Goal: Navigation & Orientation: Find specific page/section

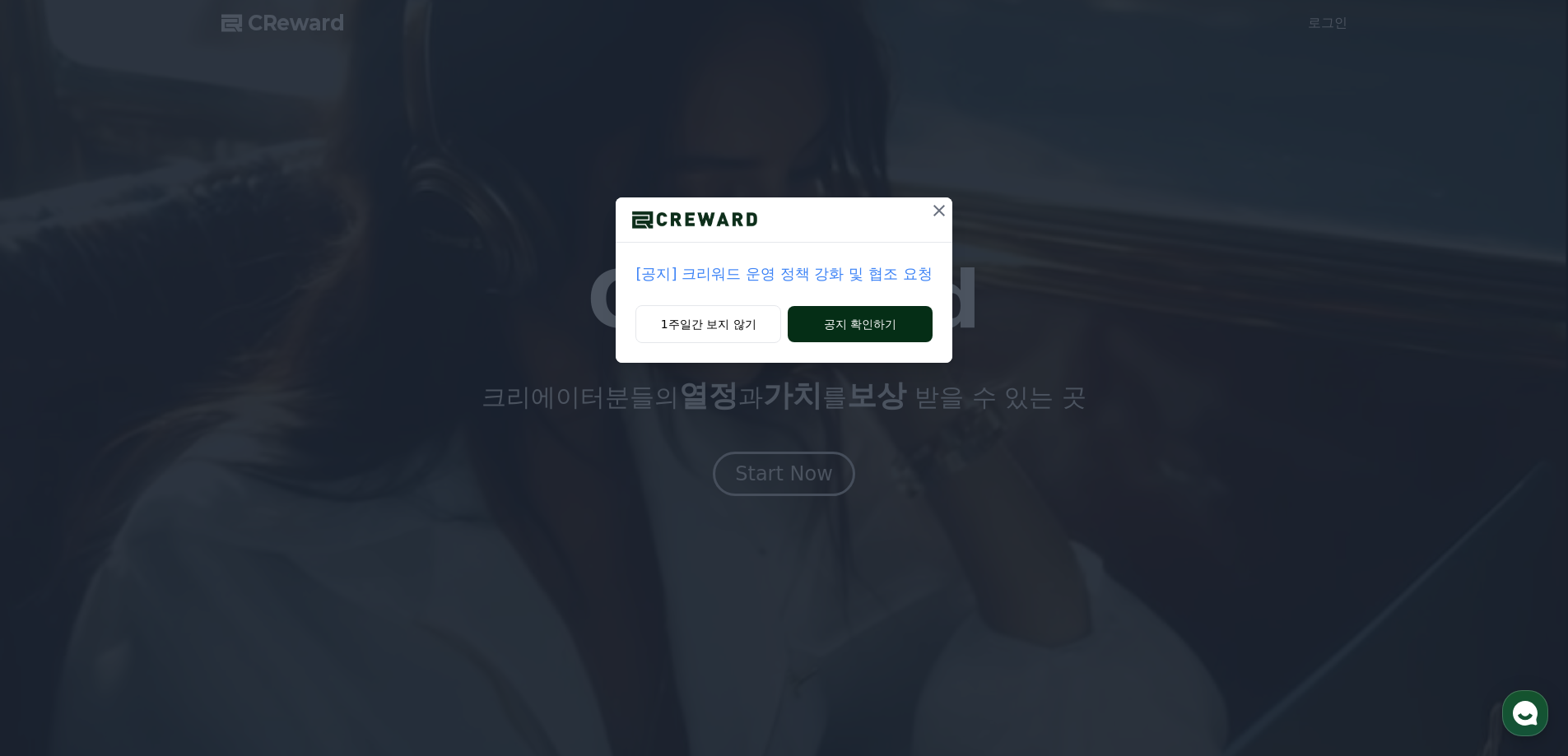
click at [811, 329] on button "공지 확인하기" at bounding box center [860, 324] width 144 height 36
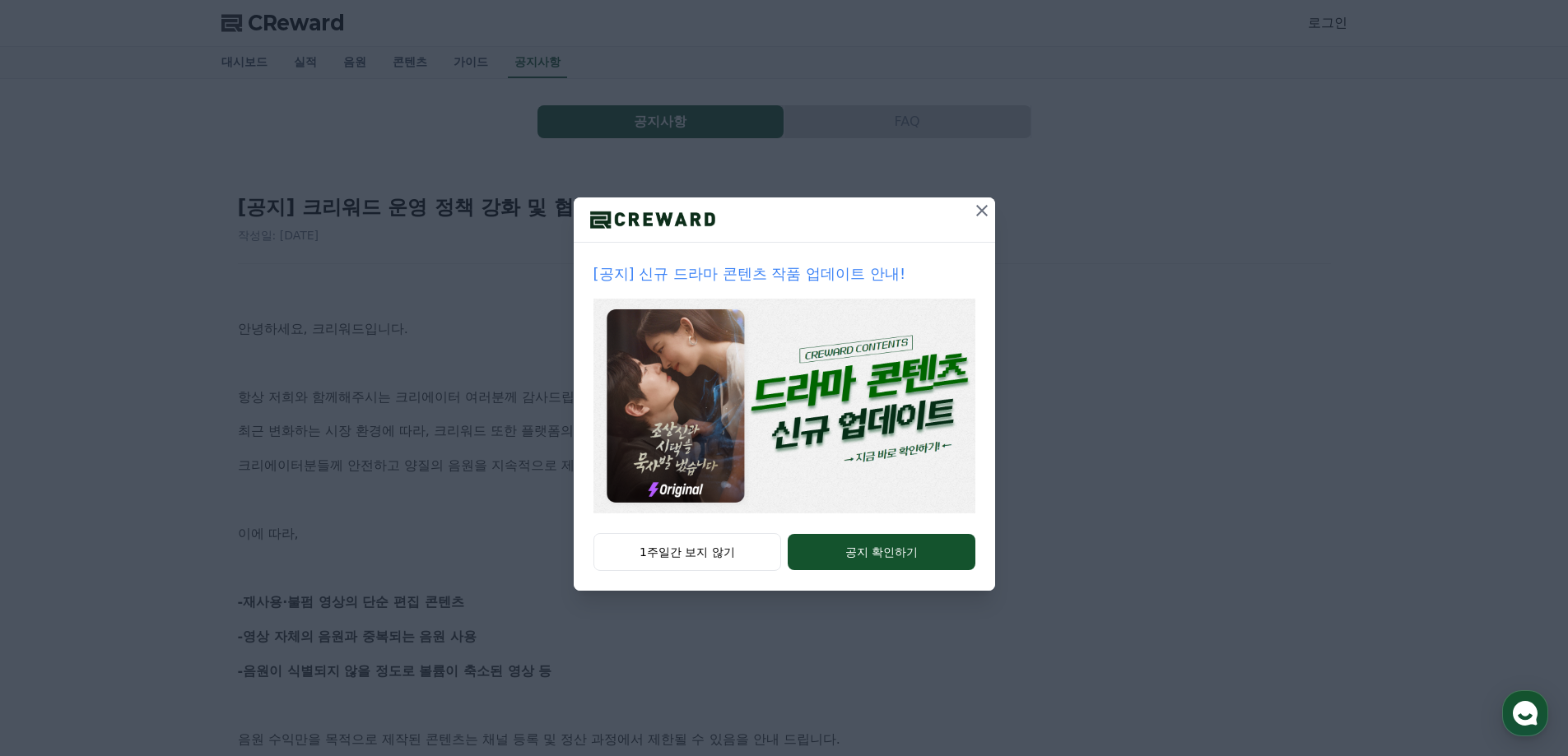
click at [974, 213] on icon at bounding box center [982, 210] width 20 height 20
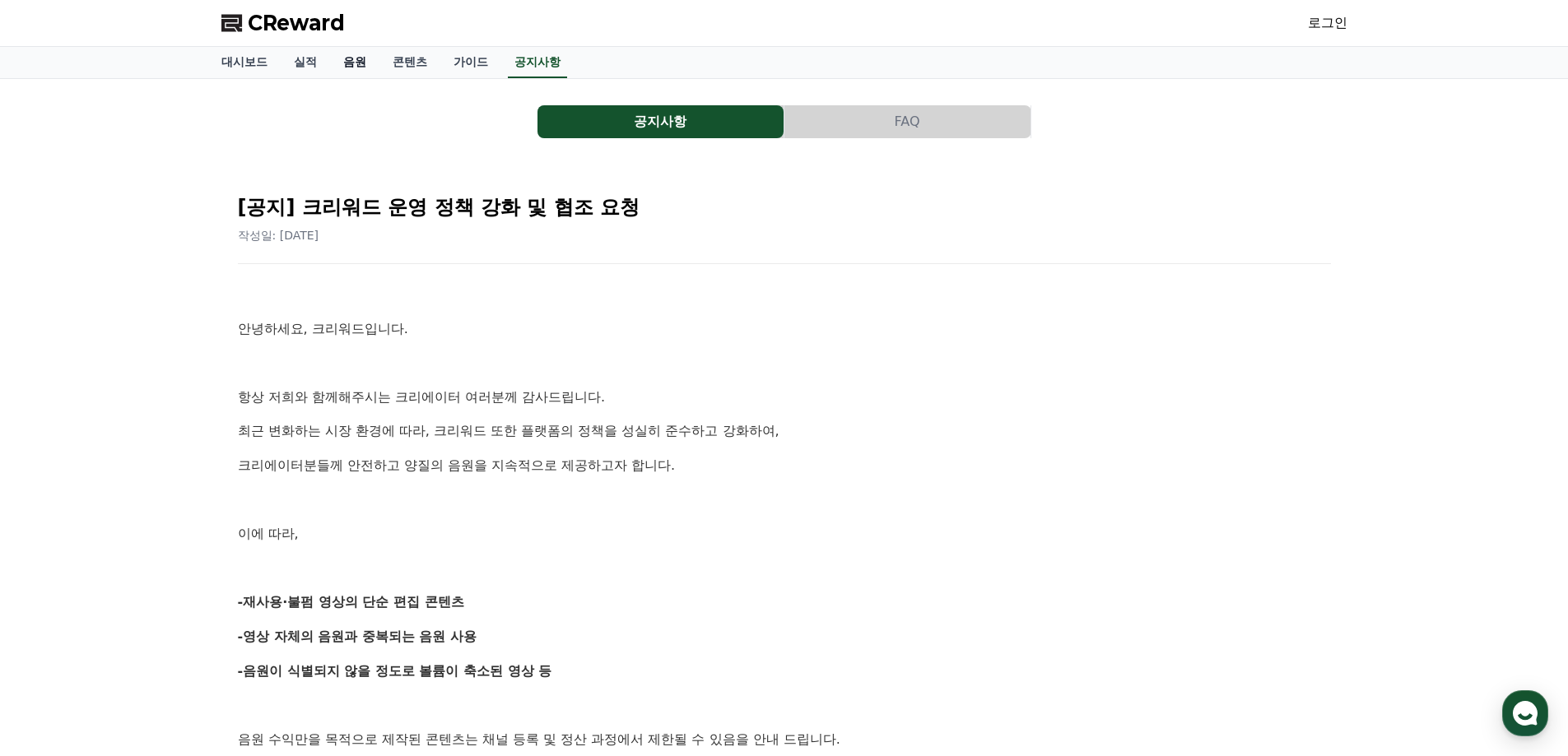
click at [348, 63] on link "음원" at bounding box center [355, 63] width 50 height 31
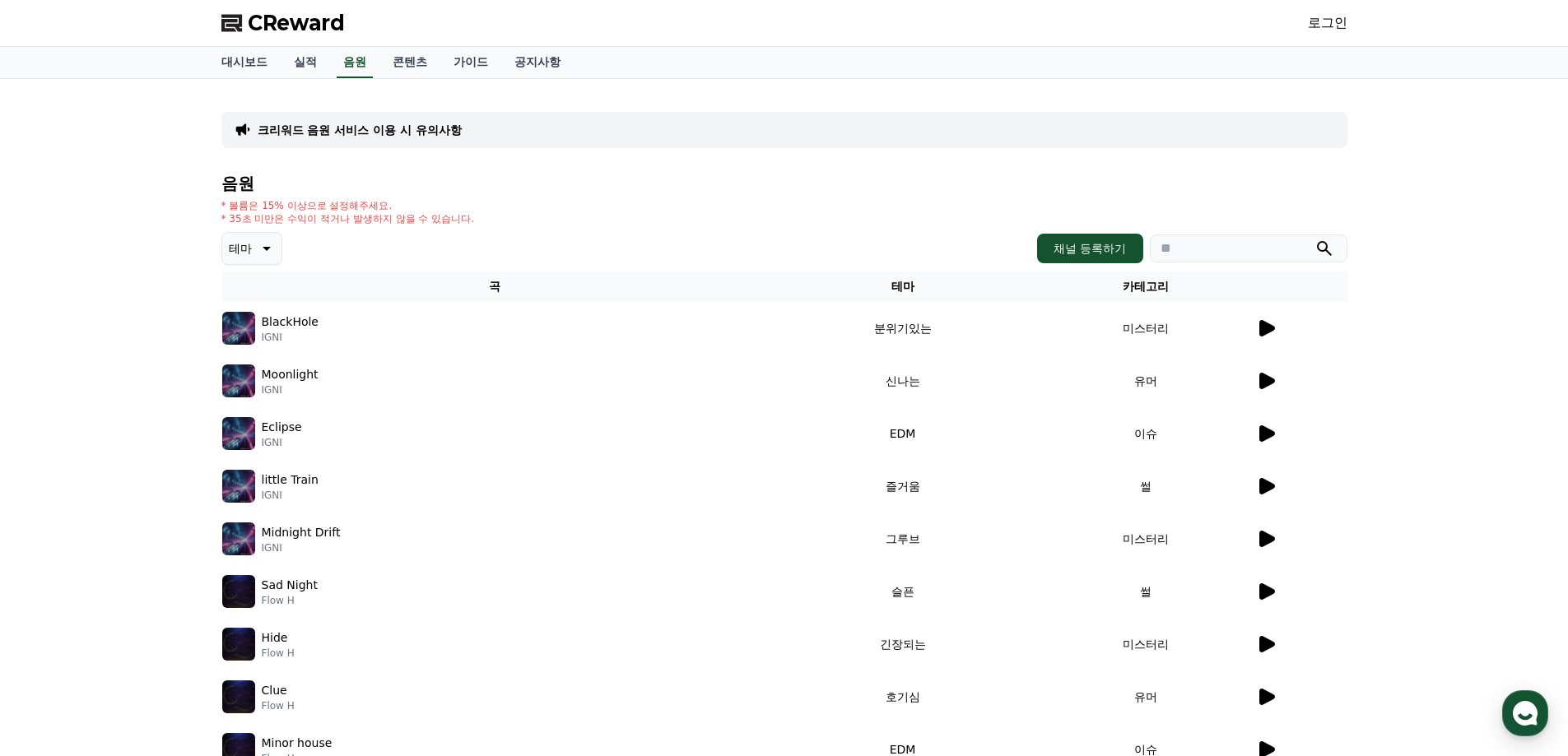
click at [1266, 330] on icon at bounding box center [1267, 328] width 15 height 16
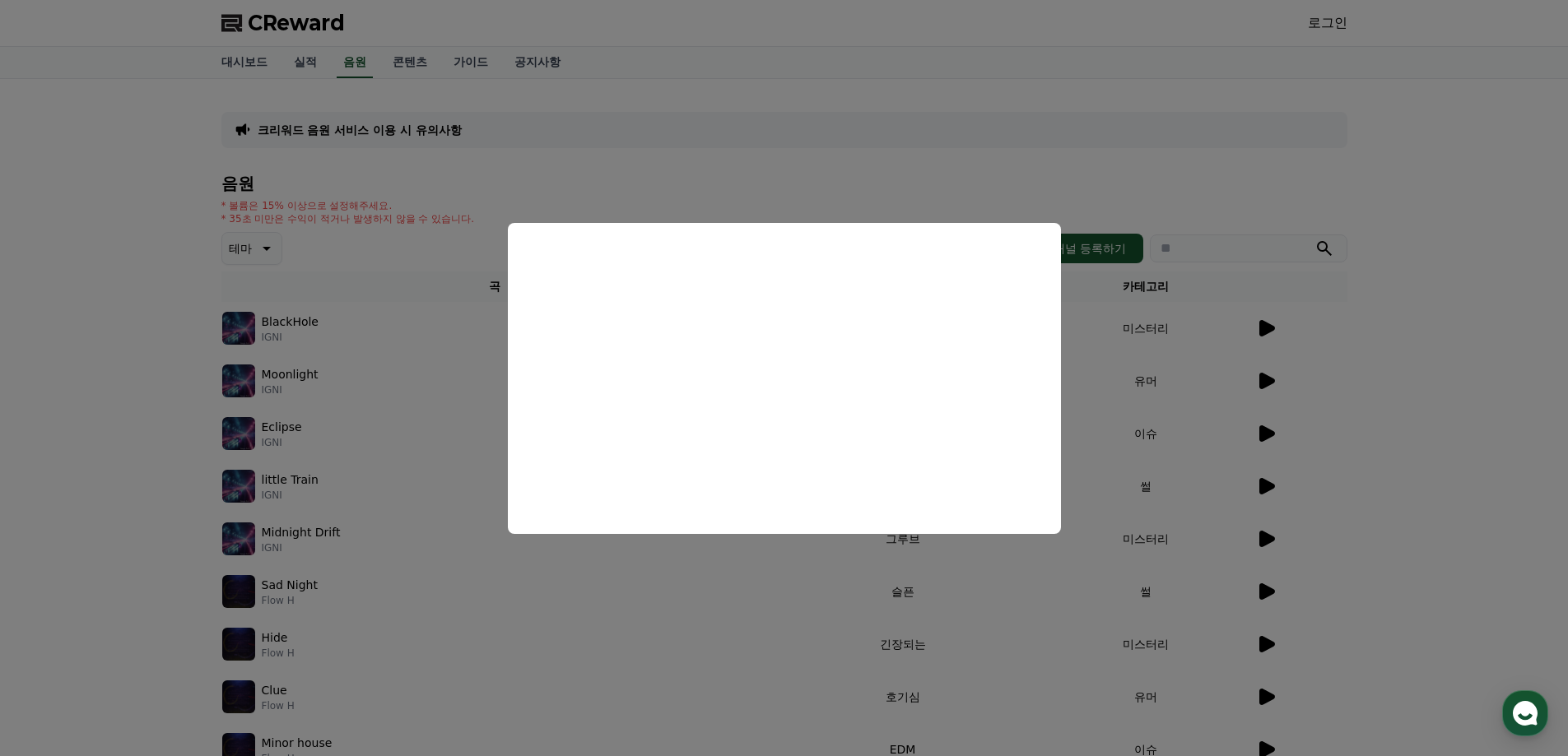
click at [1199, 445] on button "close modal" at bounding box center [784, 378] width 1568 height 756
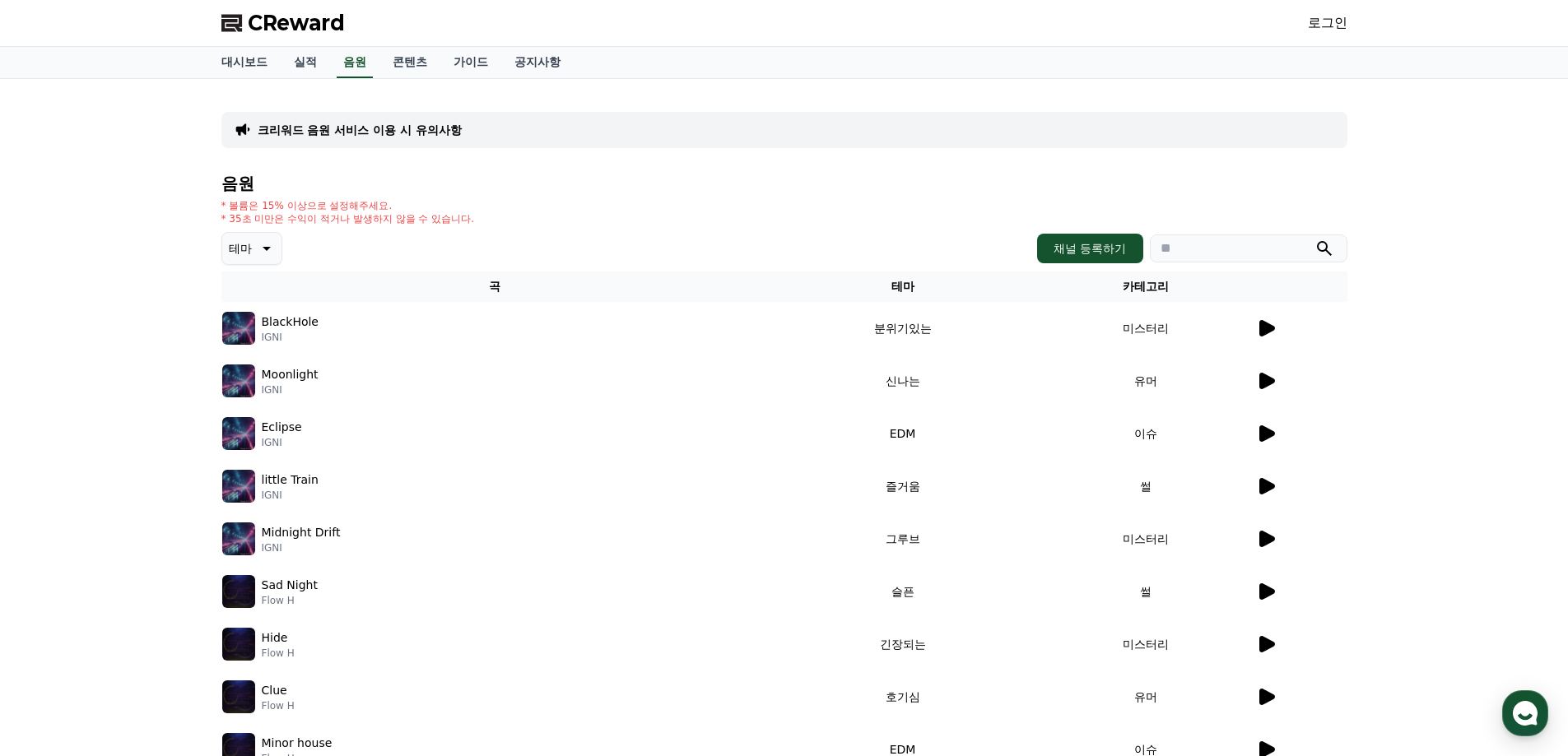
click at [339, 239] on div "테마 채널 등록하기" at bounding box center [784, 249] width 1126 height 33
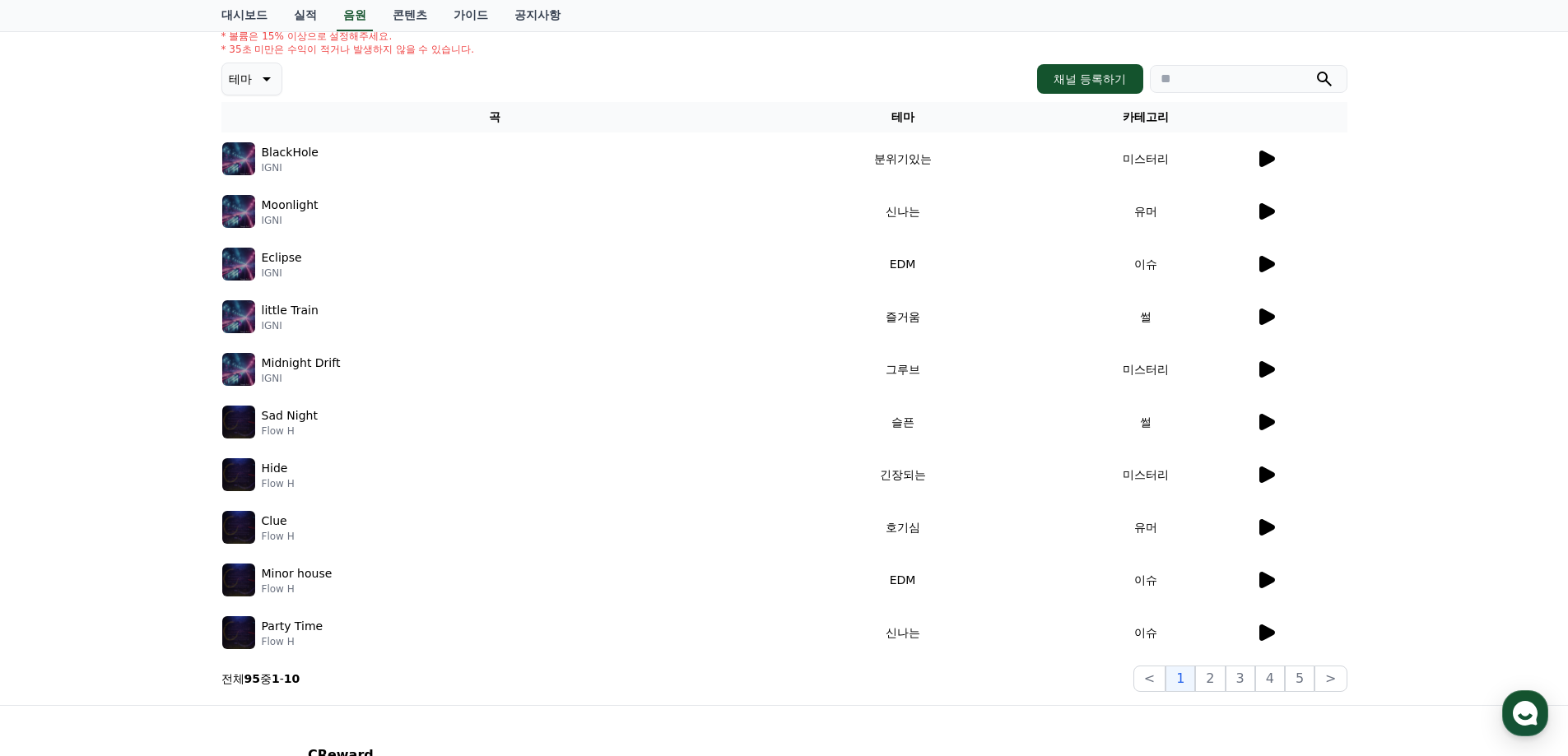
scroll to position [159, 0]
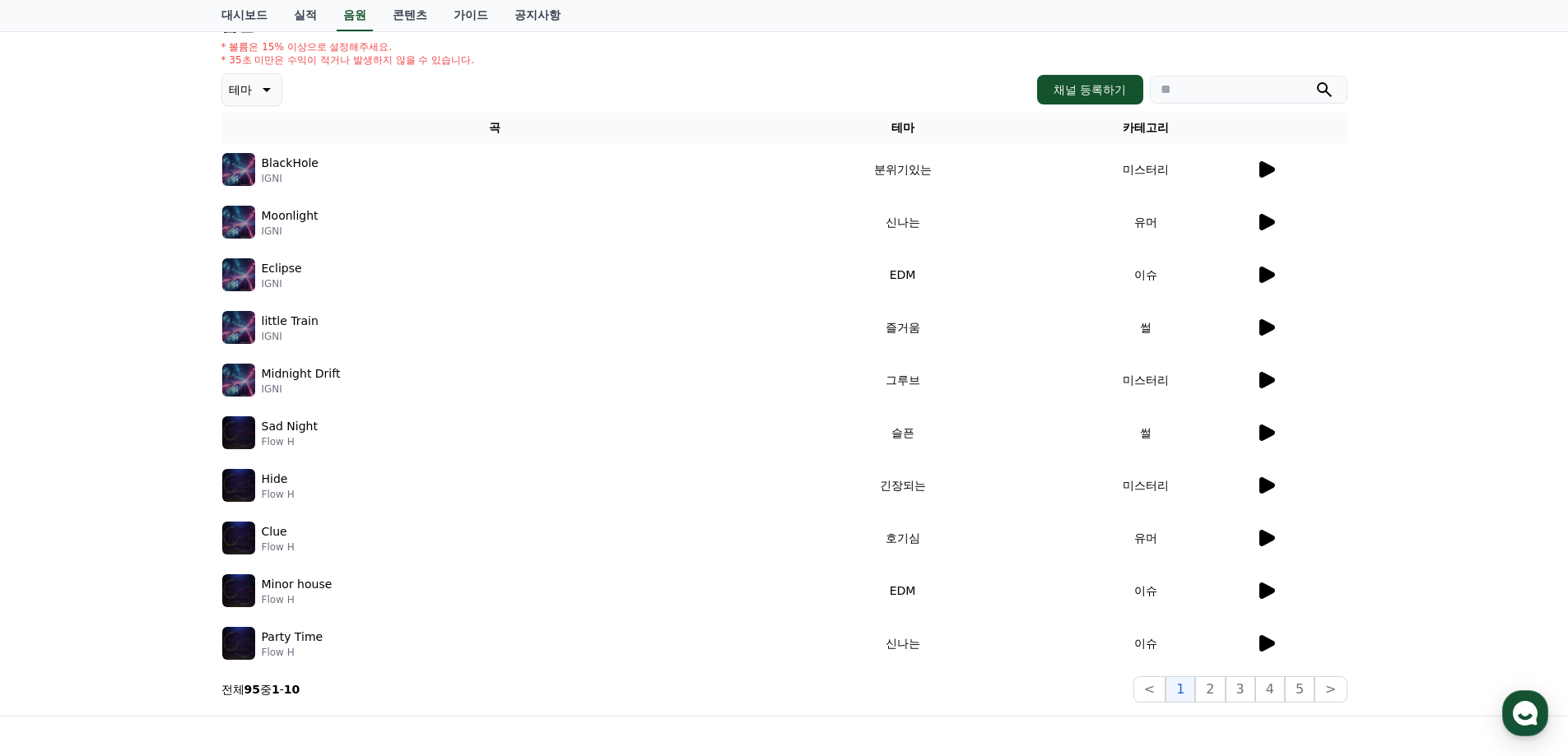
click at [1267, 231] on icon at bounding box center [1265, 222] width 20 height 20
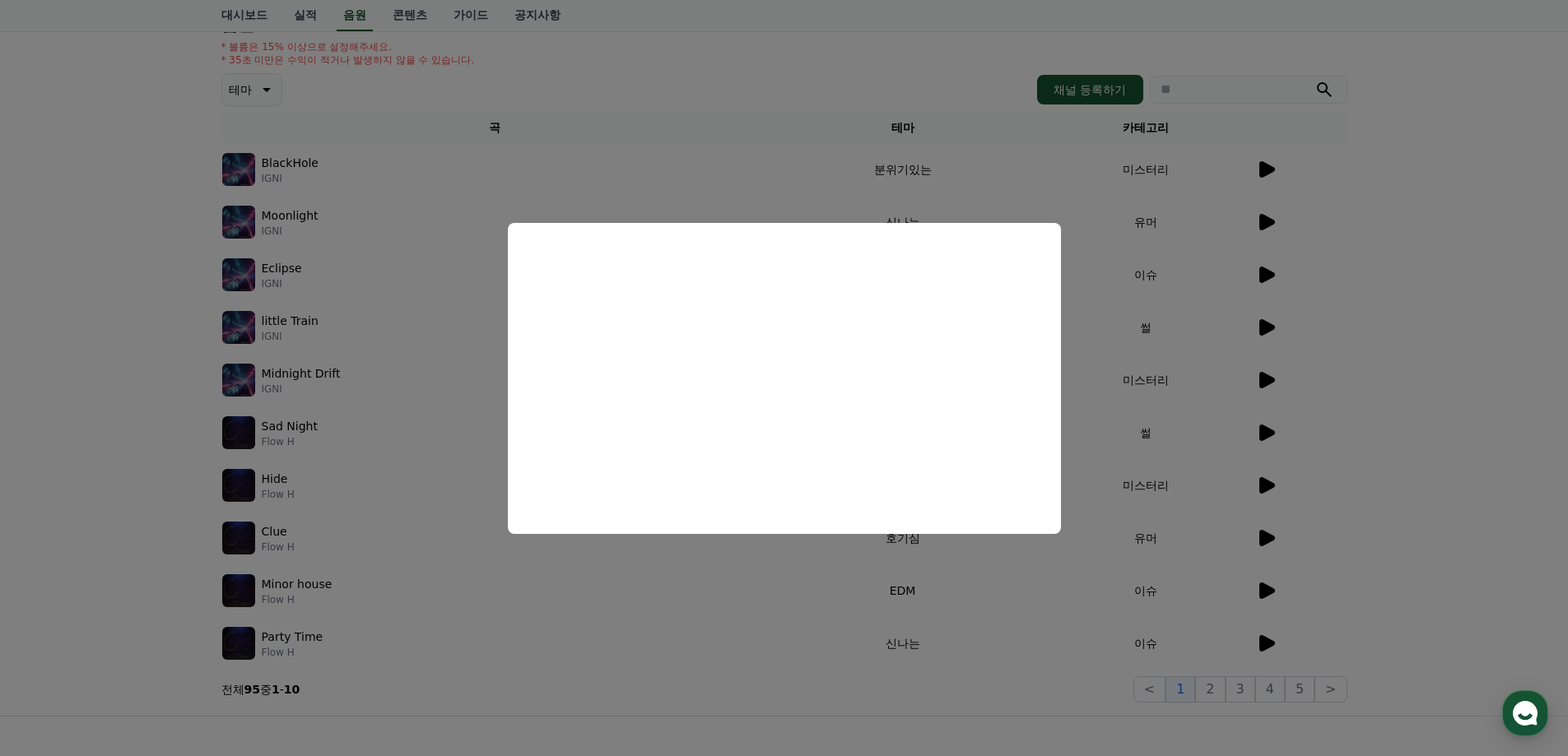
click at [1449, 367] on button "close modal" at bounding box center [784, 378] width 1568 height 756
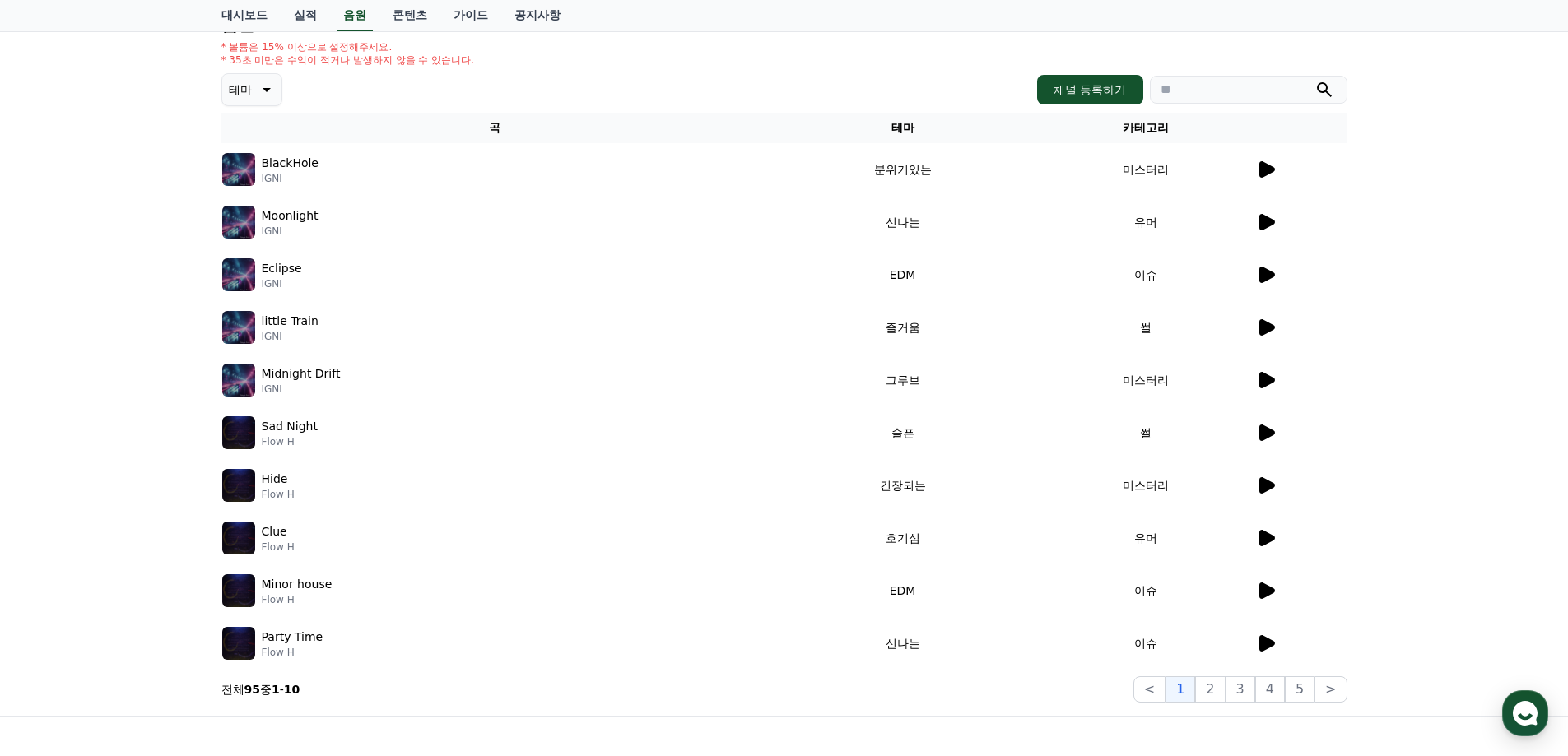
scroll to position [0, 0]
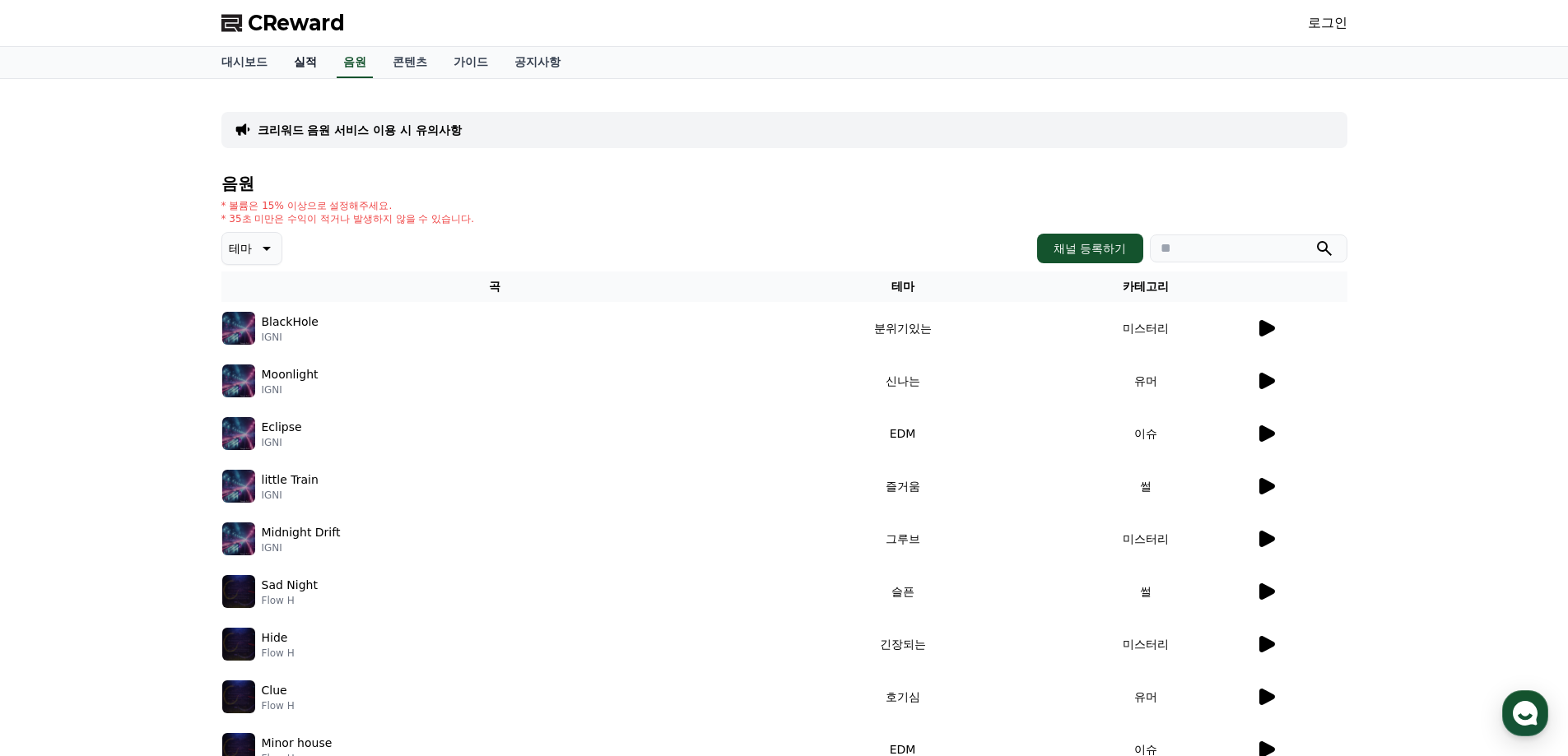
click at [293, 53] on link "실적" at bounding box center [305, 63] width 50 height 31
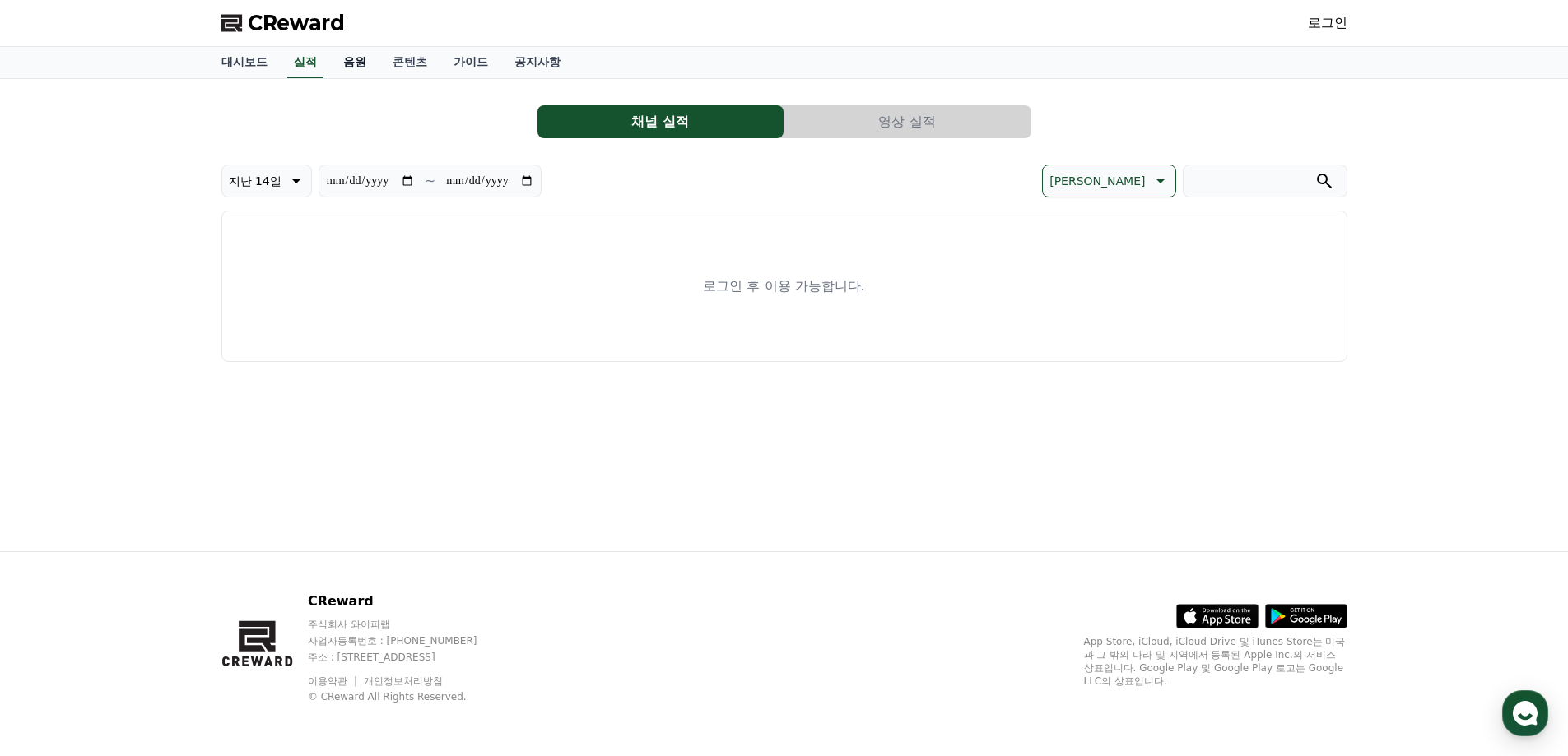
click at [358, 54] on link "음원" at bounding box center [355, 63] width 50 height 31
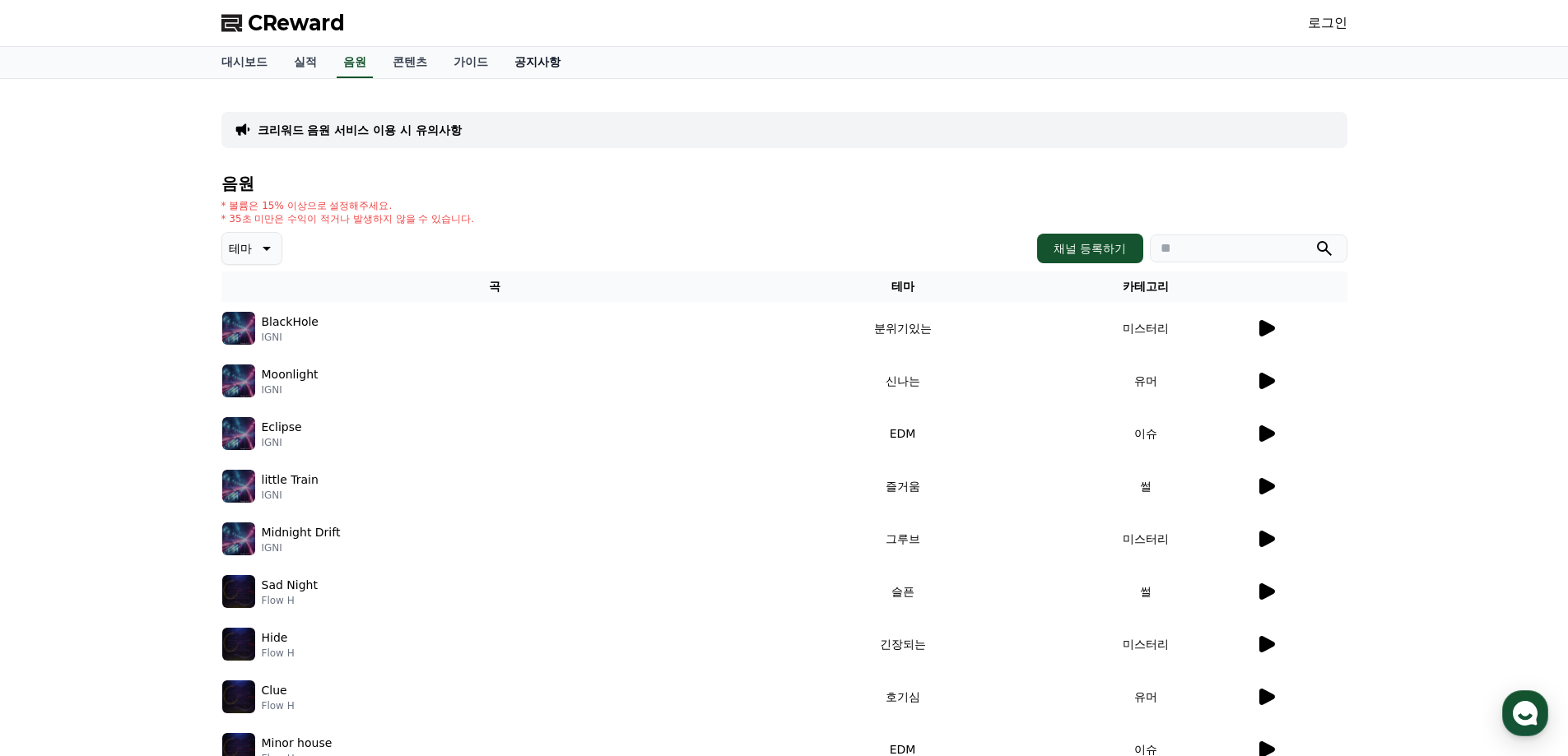
click at [516, 58] on link "공지사항" at bounding box center [538, 63] width 73 height 31
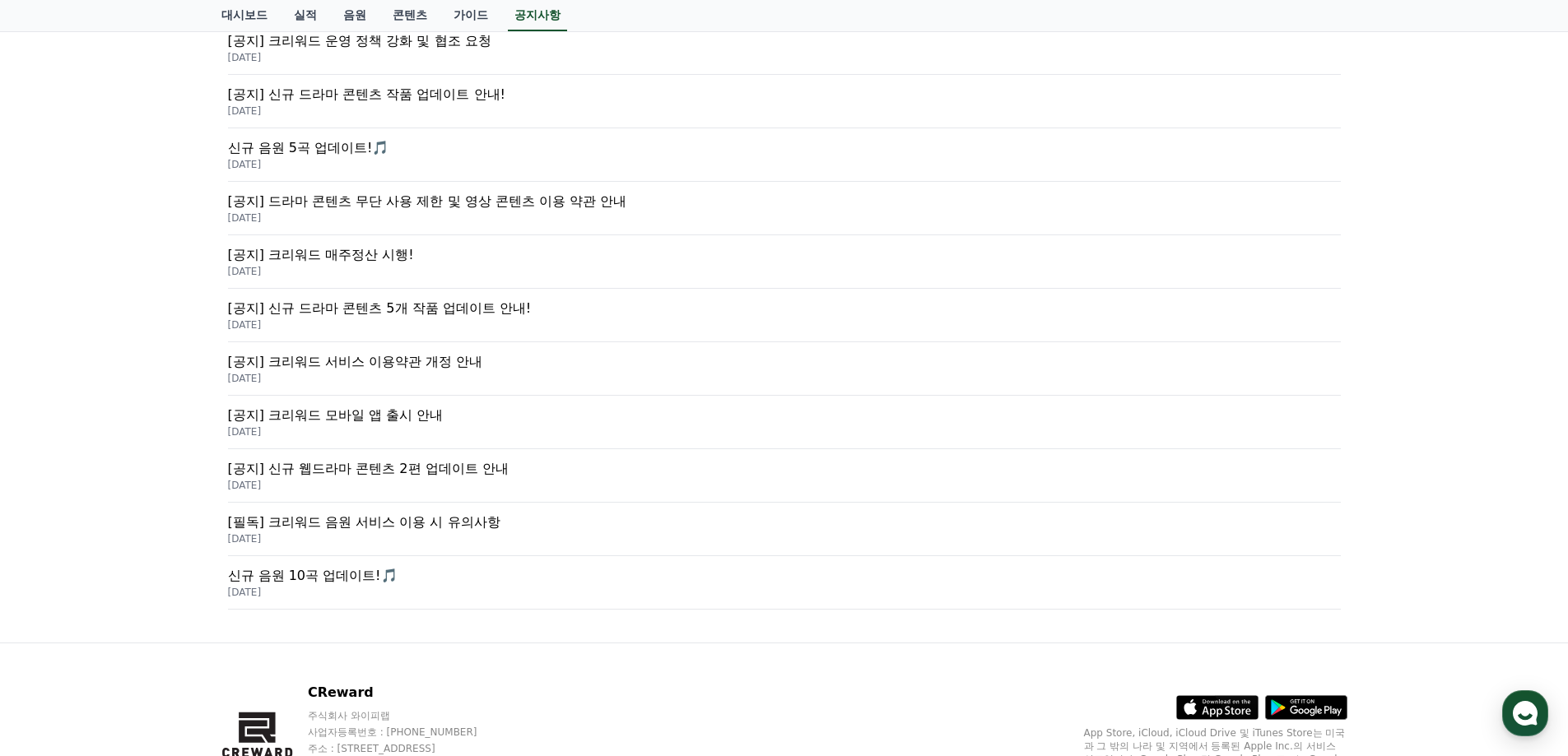
scroll to position [329, 0]
